Goal: Task Accomplishment & Management: Use online tool/utility

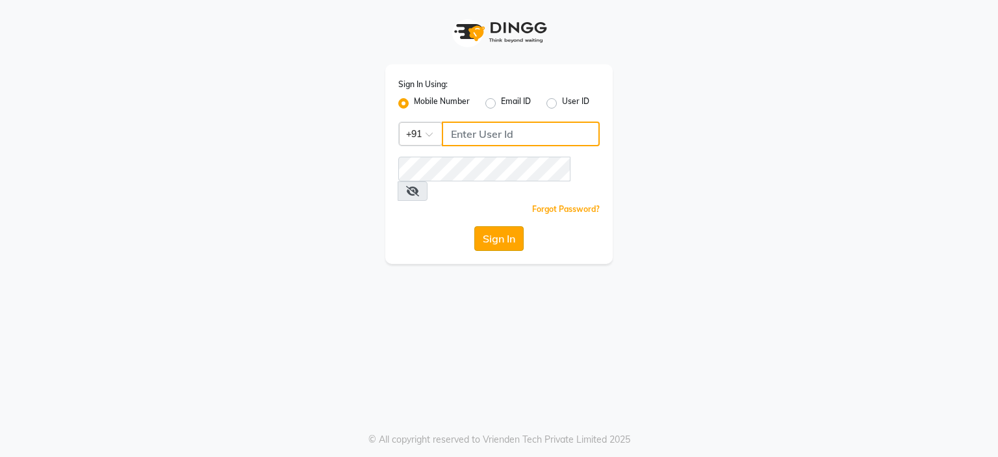
type input "9766533306"
click at [491, 226] on button "Sign In" at bounding box center [498, 238] width 49 height 25
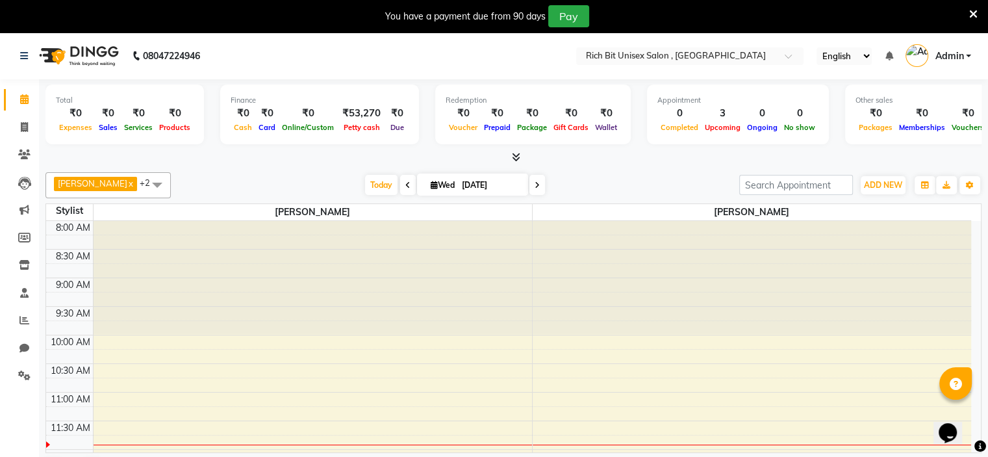
click at [260, 188] on div "[DATE] [DATE]" at bounding box center [455, 184] width 556 height 19
